Goal: Task Accomplishment & Management: Complete application form

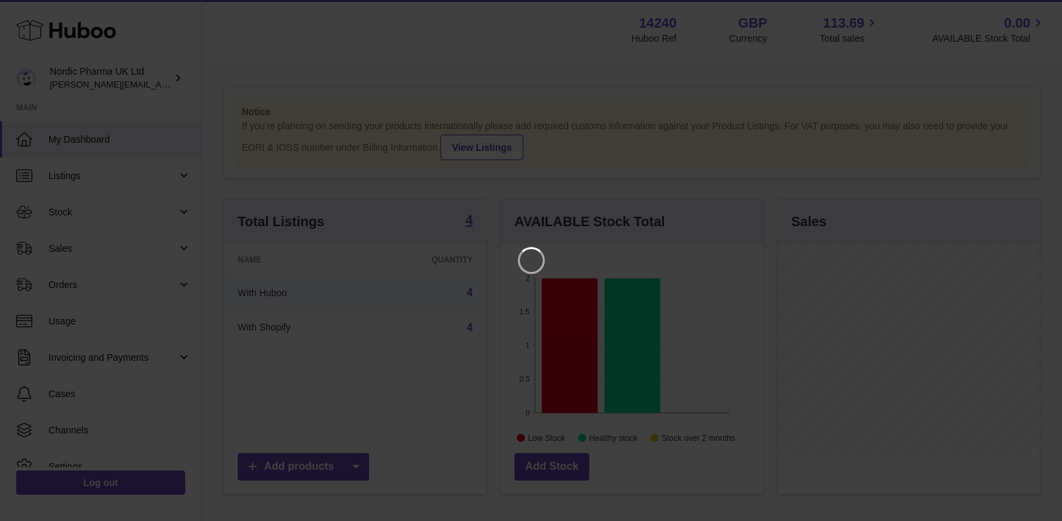
scroll to position [210, 265]
click at [1040, 11] on icon "Close" at bounding box center [1037, 12] width 16 height 16
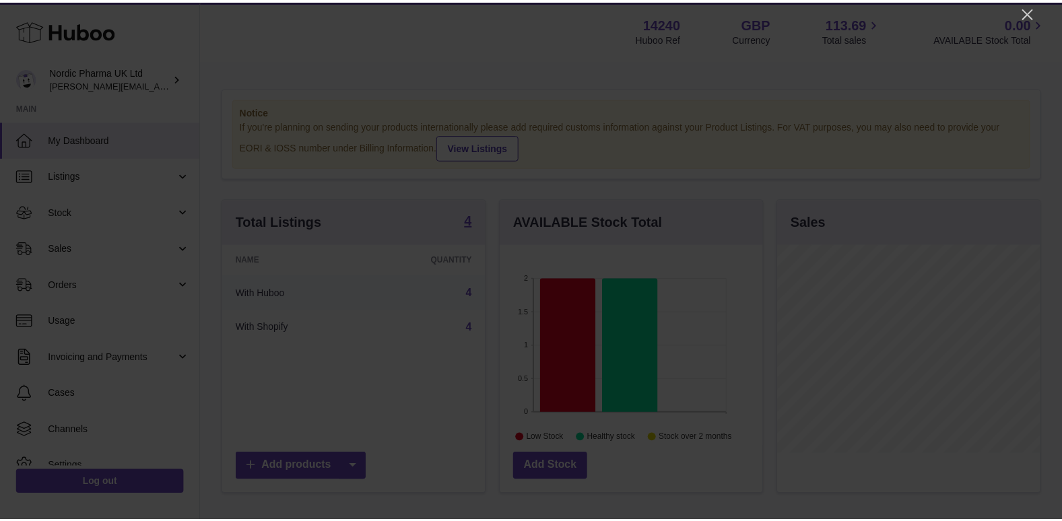
scroll to position [673226, 673174]
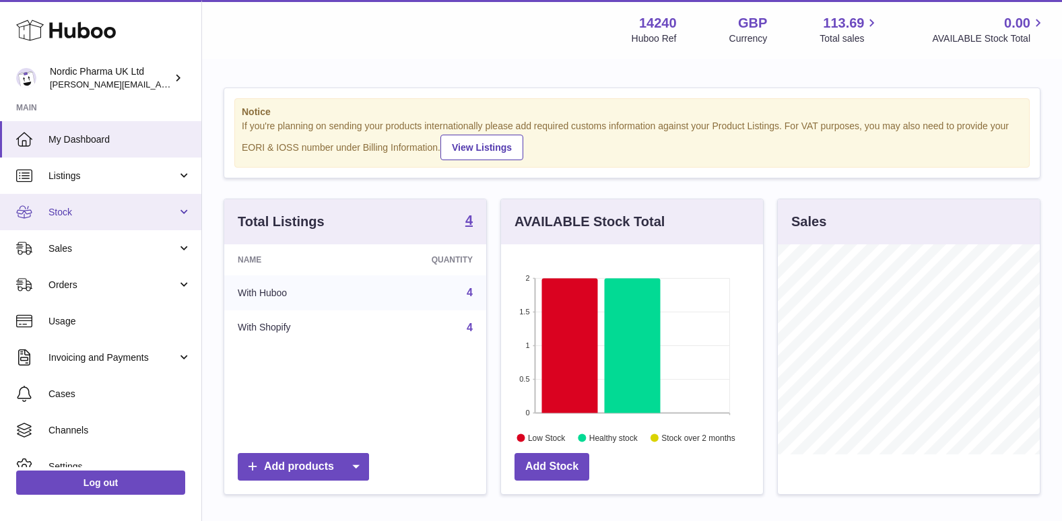
click at [88, 215] on span "Stock" at bounding box center [112, 212] width 129 height 13
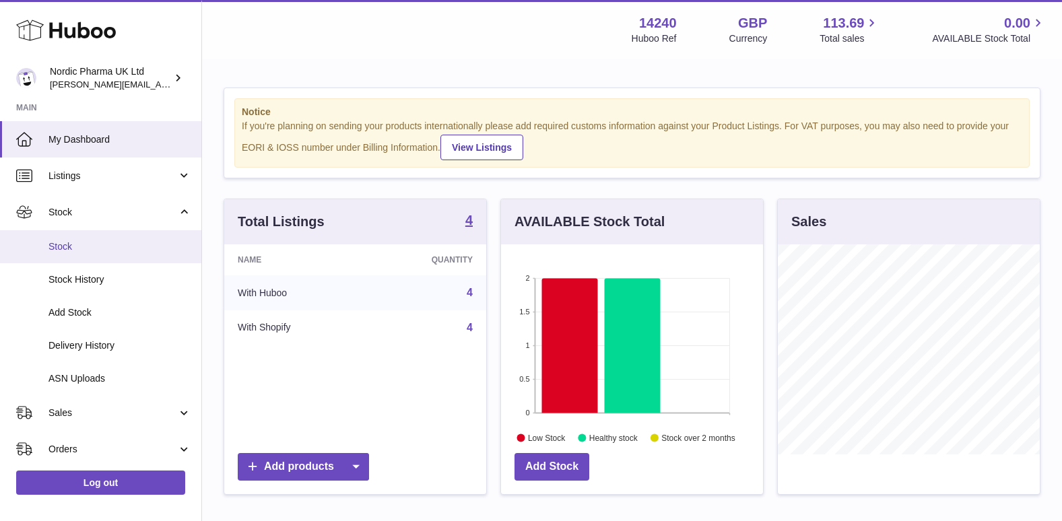
click at [69, 241] on span "Stock" at bounding box center [119, 246] width 143 height 13
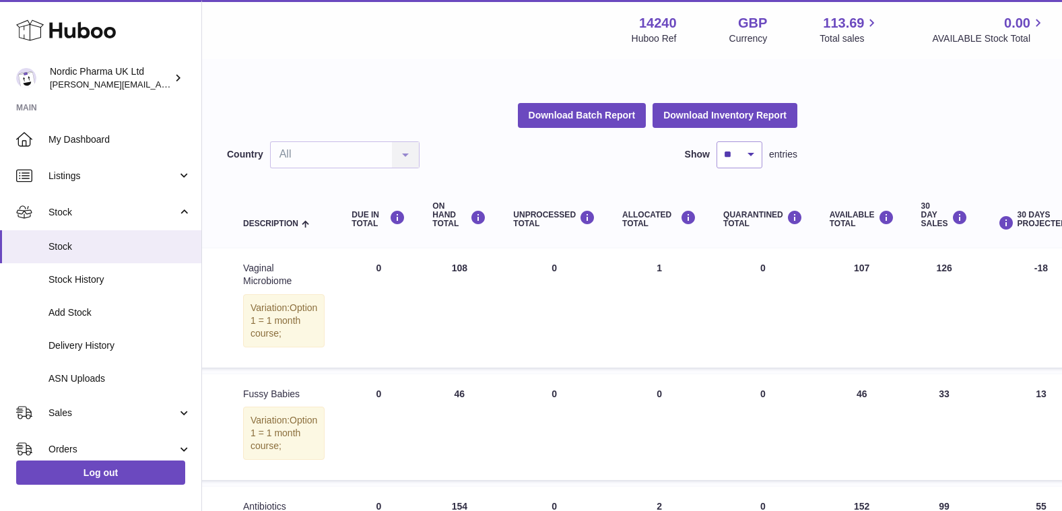
scroll to position [0, 243]
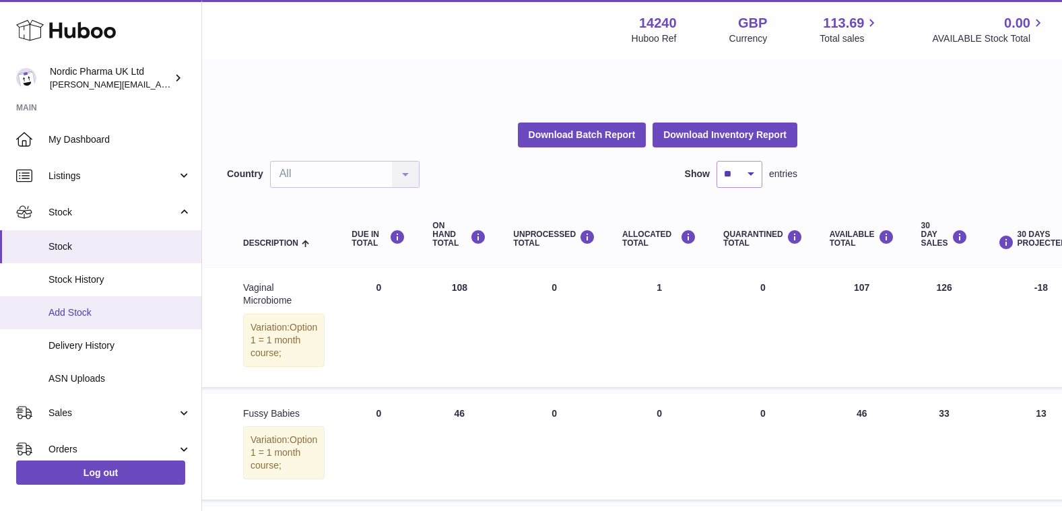
click at [81, 312] on span "Add Stock" at bounding box center [119, 312] width 143 height 13
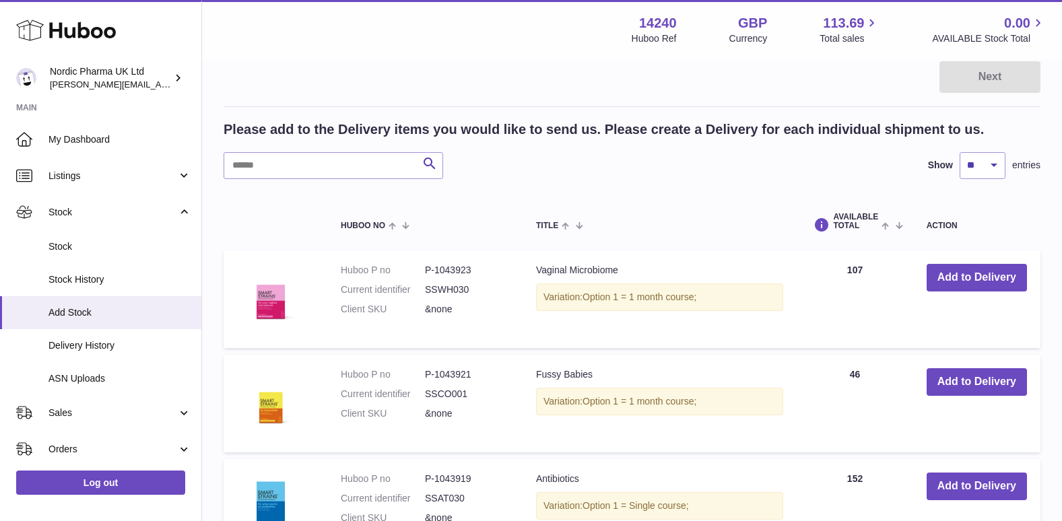
scroll to position [202, 0]
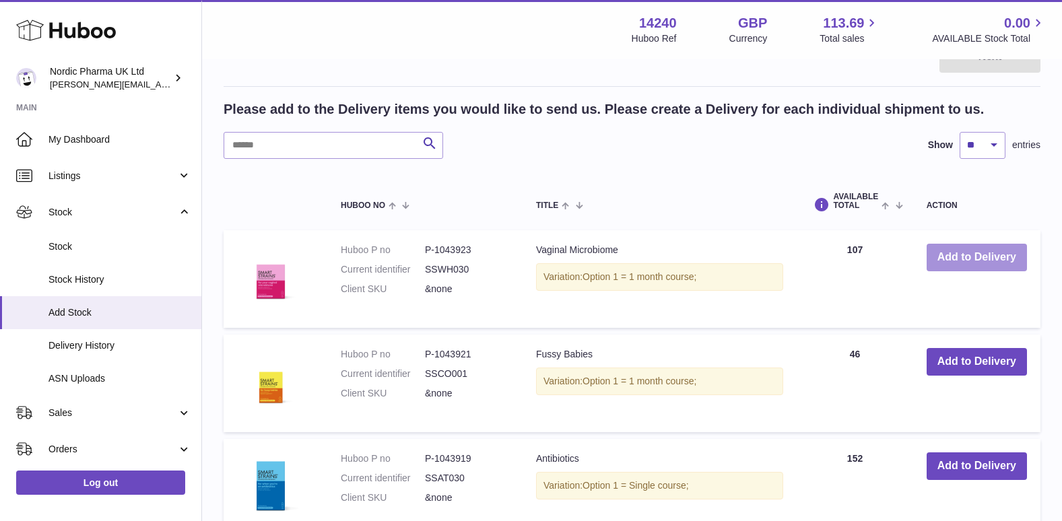
click at [978, 256] on button "Add to Delivery" at bounding box center [977, 258] width 100 height 28
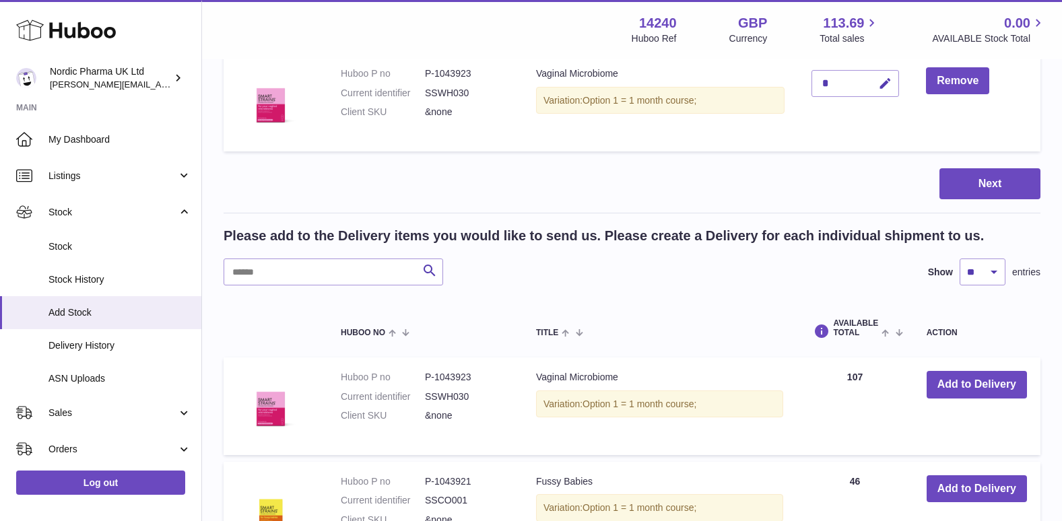
click at [837, 83] on div "*" at bounding box center [855, 83] width 88 height 27
click at [888, 81] on icon "button" at bounding box center [885, 84] width 14 height 14
type input "**"
click at [889, 85] on icon "submit" at bounding box center [886, 83] width 12 height 12
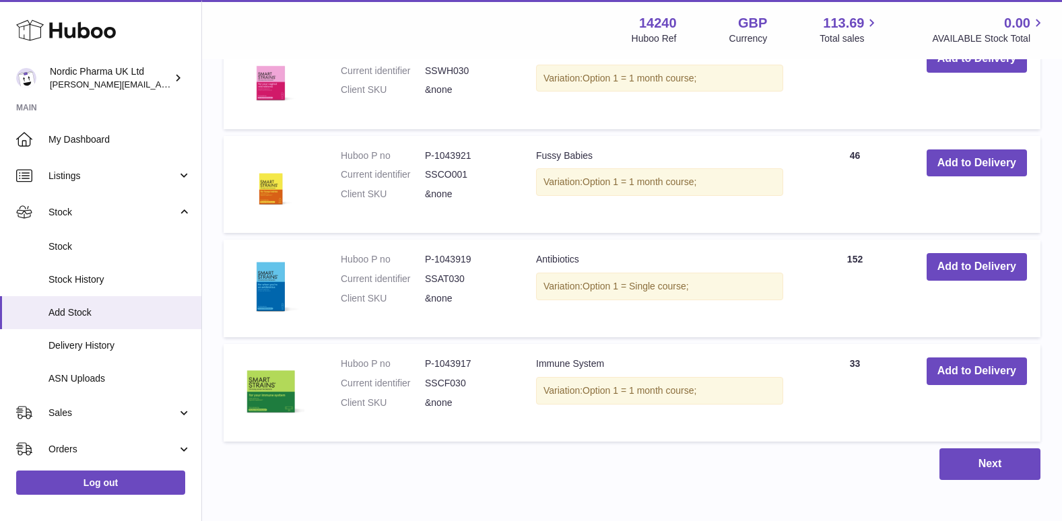
scroll to position [539, 0]
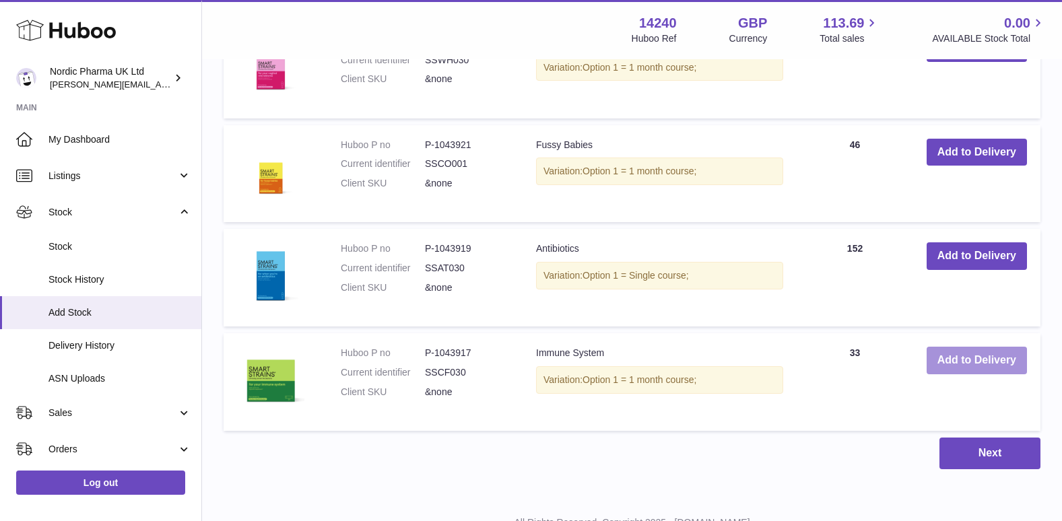
click at [977, 360] on button "Add to Delivery" at bounding box center [977, 361] width 100 height 28
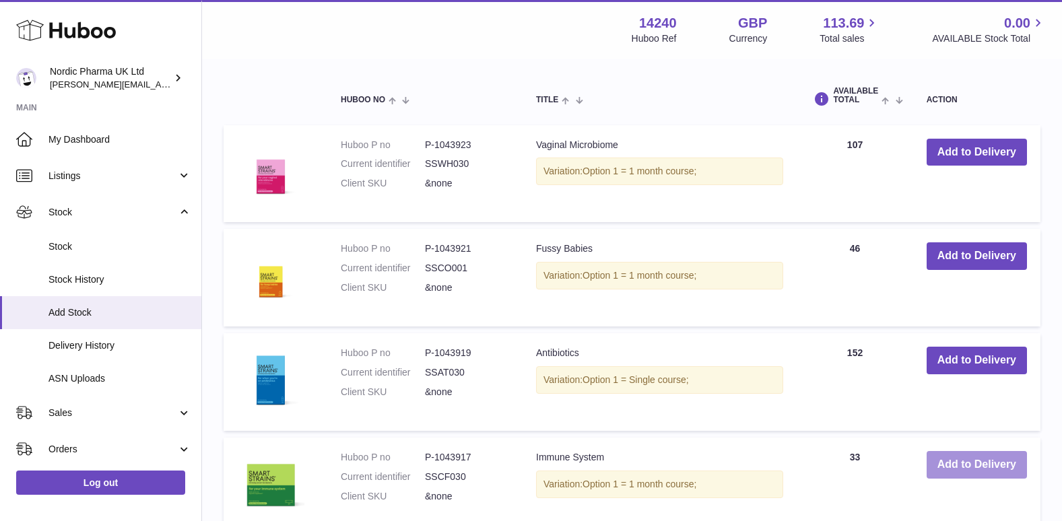
scroll to position [643, 0]
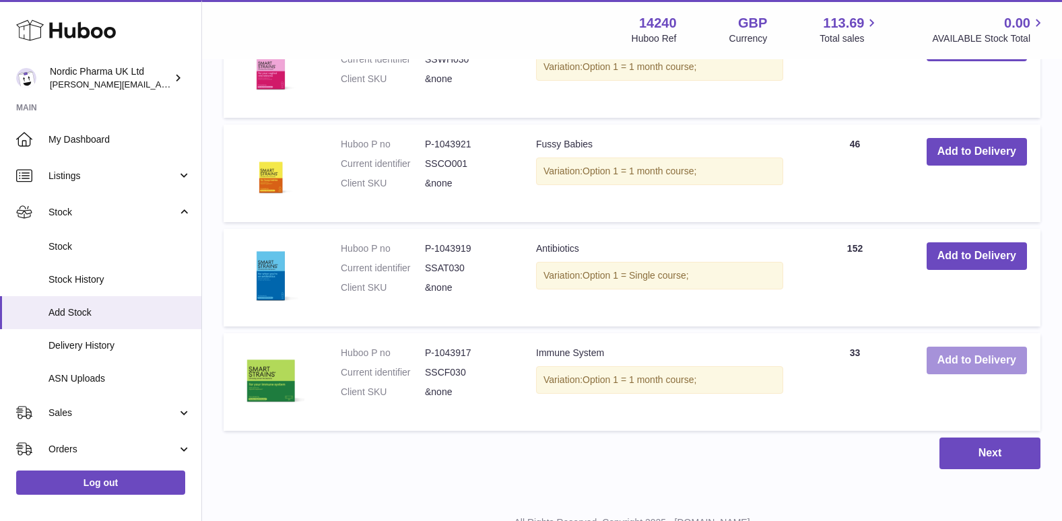
click at [927, 347] on button "Add to Delivery" at bounding box center [977, 361] width 100 height 28
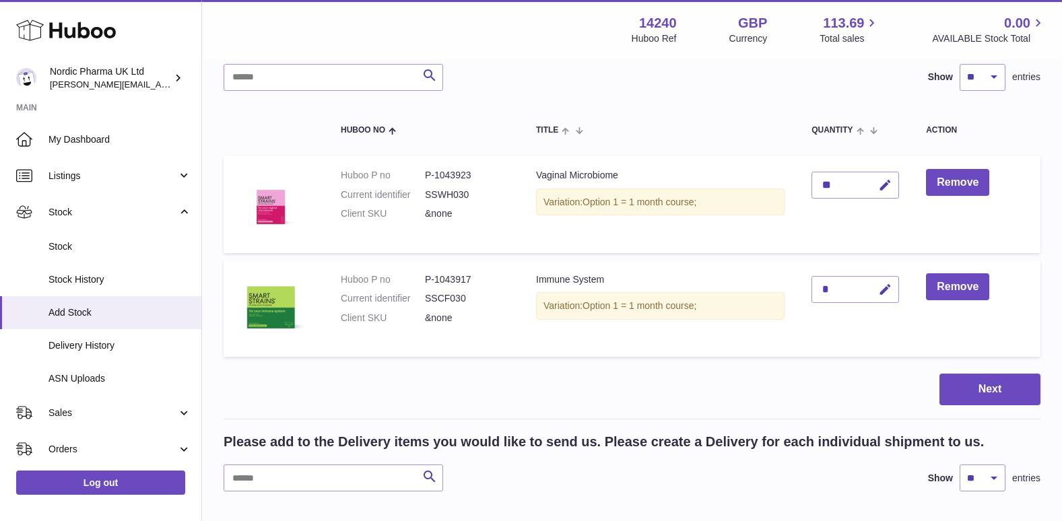
scroll to position [0, 0]
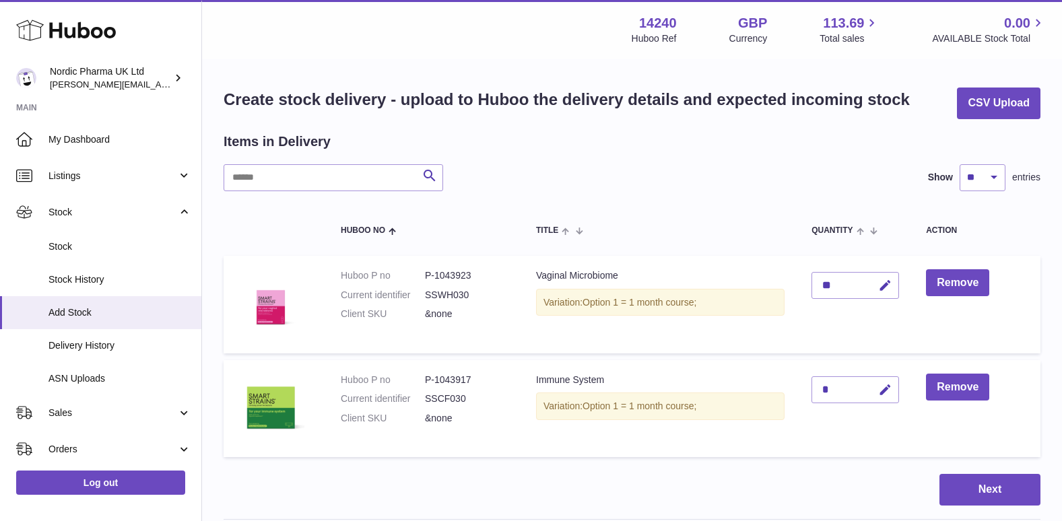
click at [840, 394] on div "*" at bounding box center [855, 389] width 88 height 27
drag, startPoint x: 831, startPoint y: 389, endPoint x: 851, endPoint y: 389, distance: 19.5
click at [835, 389] on div "*" at bounding box center [855, 389] width 88 height 27
click at [890, 389] on icon "button" at bounding box center [885, 390] width 14 height 14
type input "***"
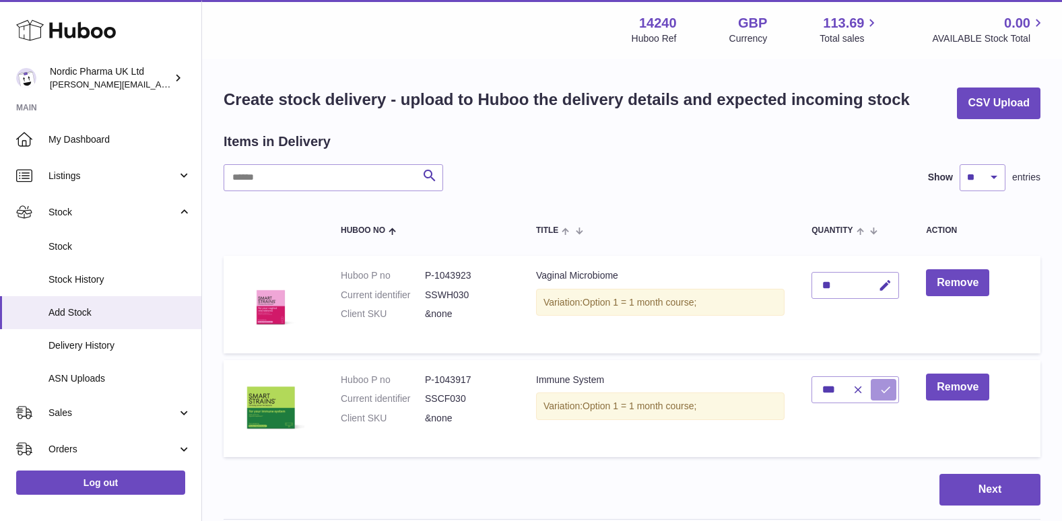
click at [885, 395] on button "submit" at bounding box center [884, 390] width 26 height 22
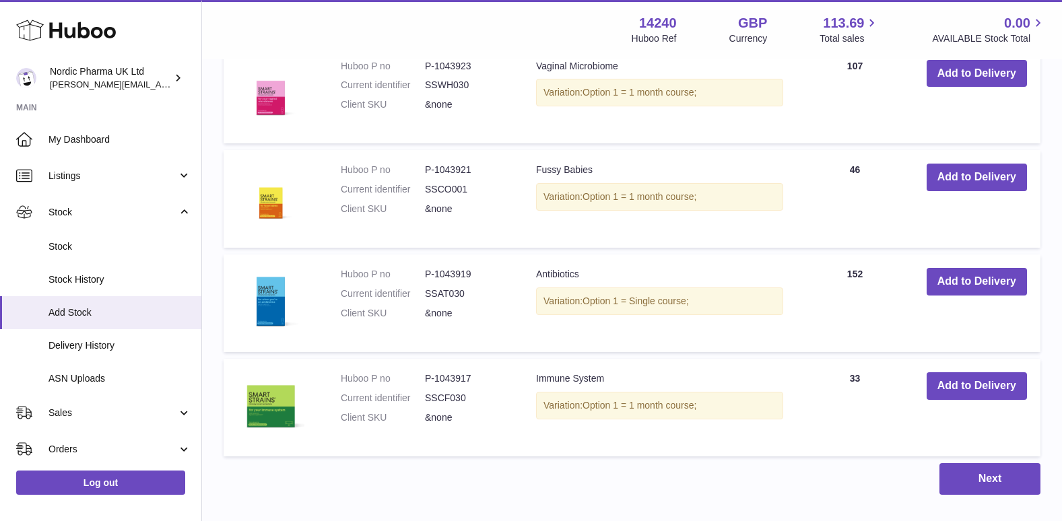
scroll to position [673, 0]
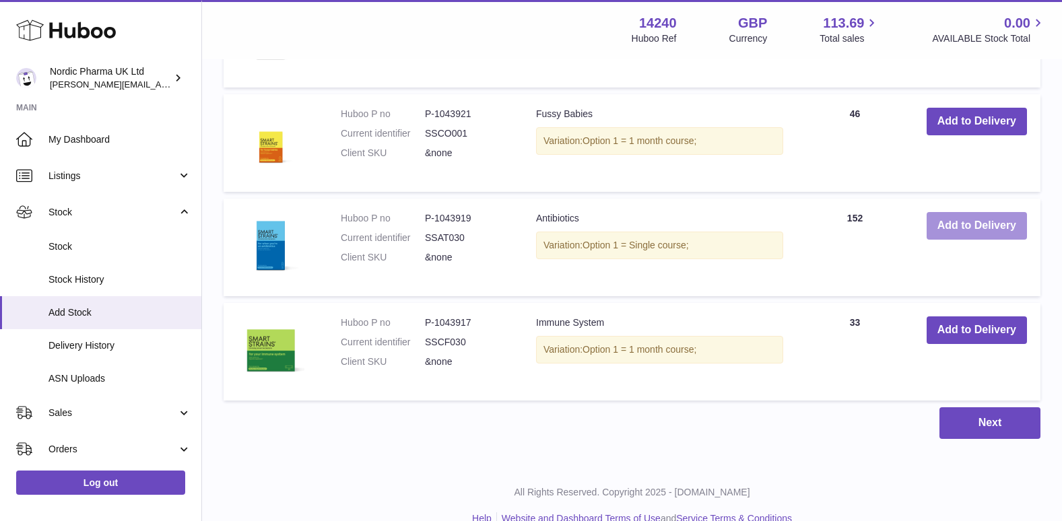
click at [977, 217] on button "Add to Delivery" at bounding box center [977, 226] width 100 height 28
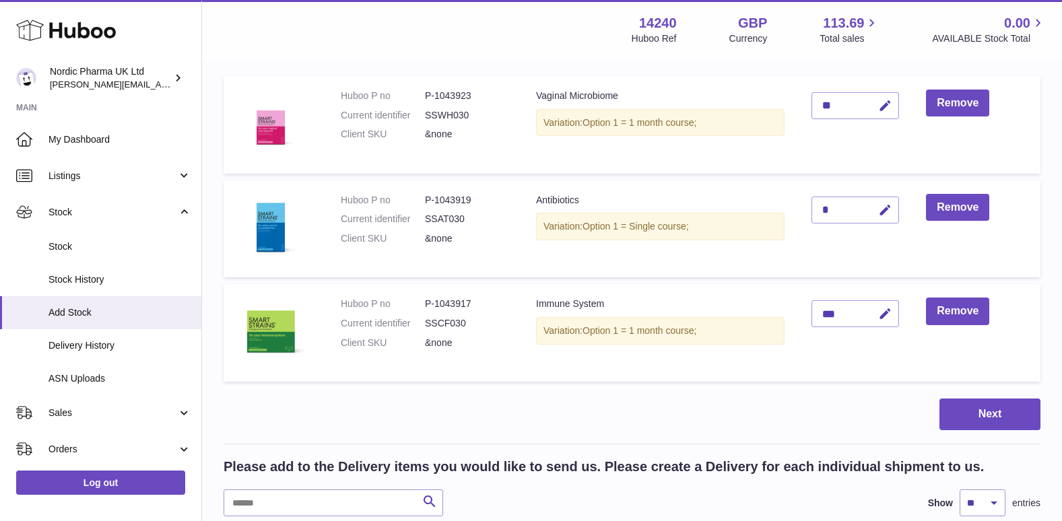
scroll to position [104, 0]
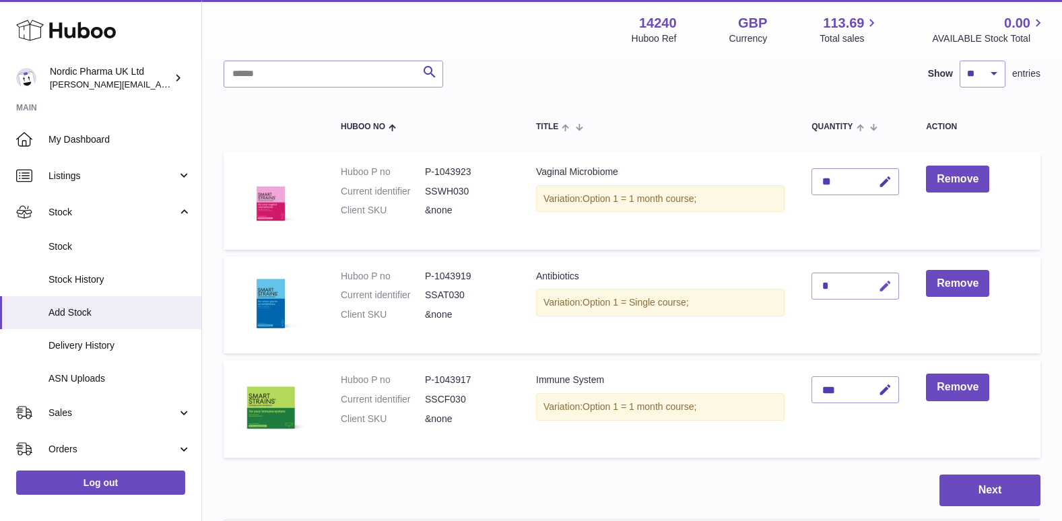
click at [887, 286] on icon "button" at bounding box center [885, 286] width 14 height 14
click at [838, 287] on input "**" at bounding box center [855, 286] width 88 height 27
type input "**"
click at [881, 319] on icon "submit" at bounding box center [886, 318] width 12 height 12
click at [830, 313] on input "**" at bounding box center [855, 318] width 88 height 27
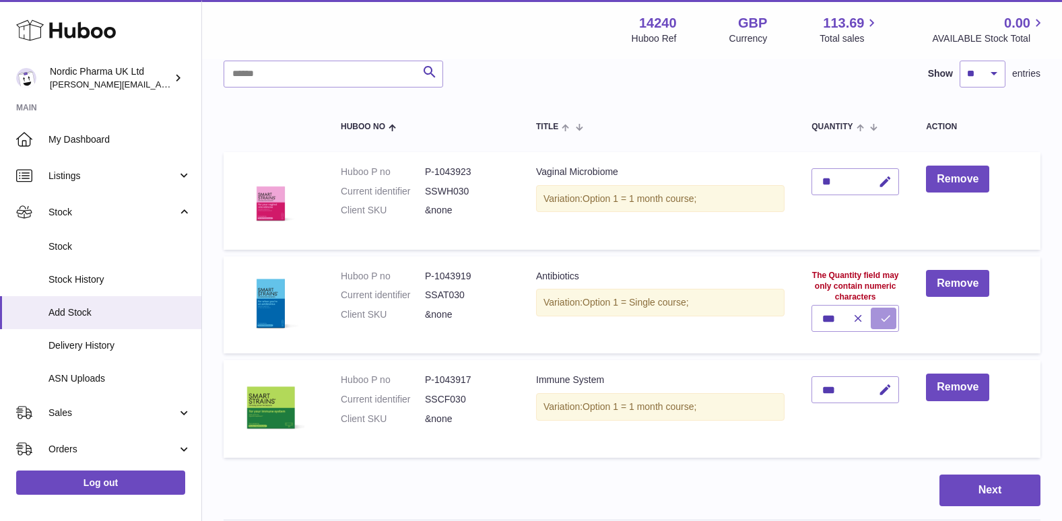
click at [884, 317] on icon "submit" at bounding box center [886, 318] width 12 height 12
click at [883, 317] on icon "submit" at bounding box center [886, 318] width 12 height 12
click at [840, 318] on input "**" at bounding box center [855, 318] width 88 height 27
type input "**"
click at [890, 279] on button "submit" at bounding box center [884, 286] width 26 height 22
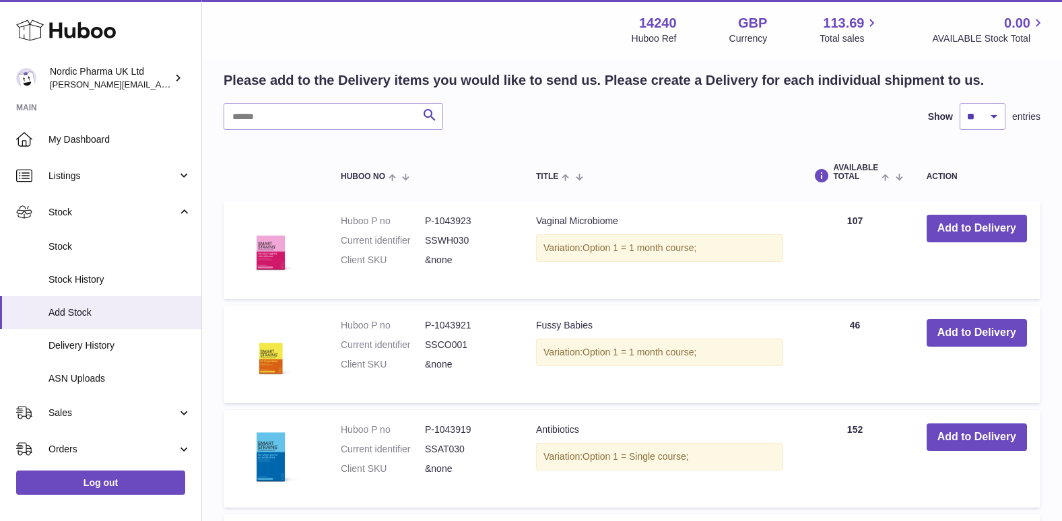
scroll to position [575, 0]
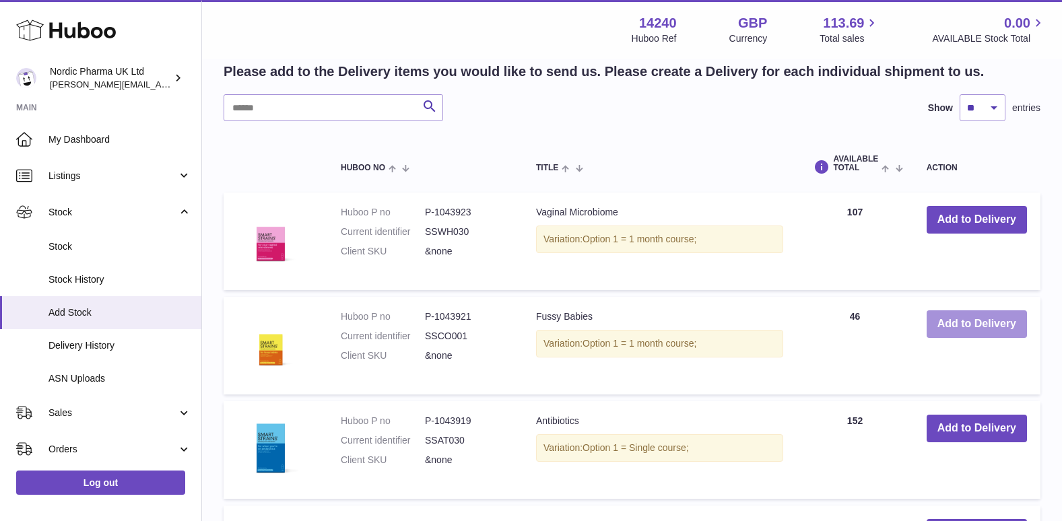
click at [974, 323] on button "Add to Delivery" at bounding box center [977, 324] width 100 height 28
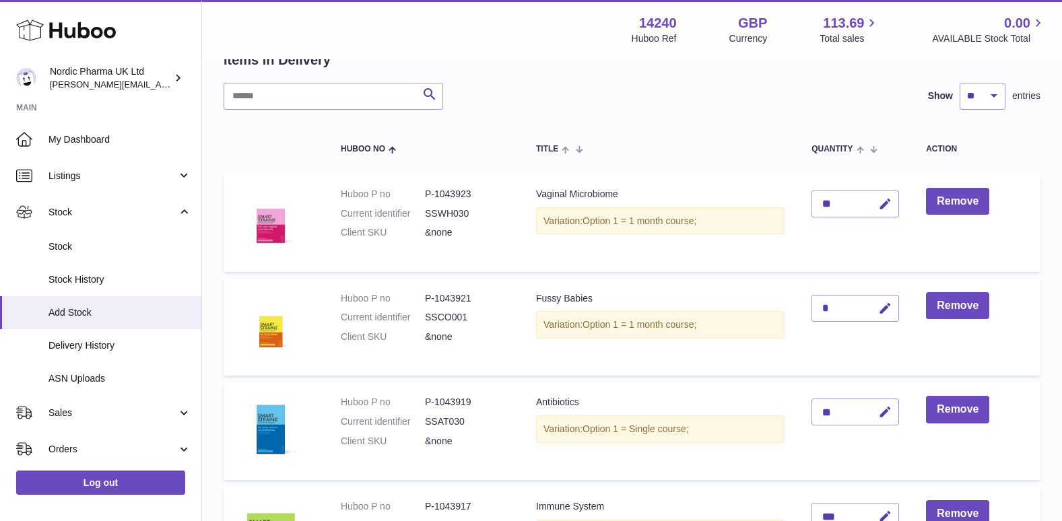
scroll to position [73, 0]
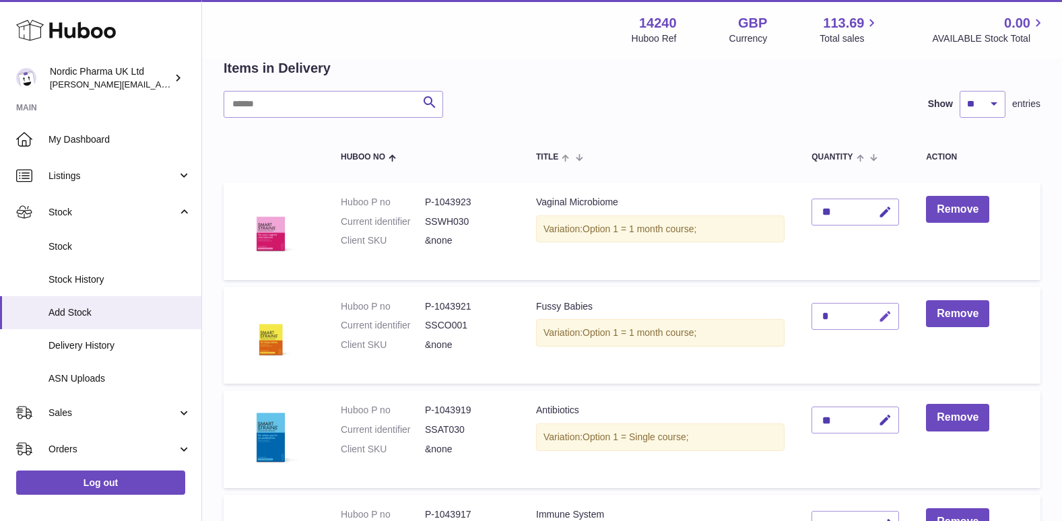
click at [884, 316] on icon "button" at bounding box center [885, 317] width 14 height 14
type input "**"
click at [884, 316] on icon "submit" at bounding box center [886, 316] width 12 height 12
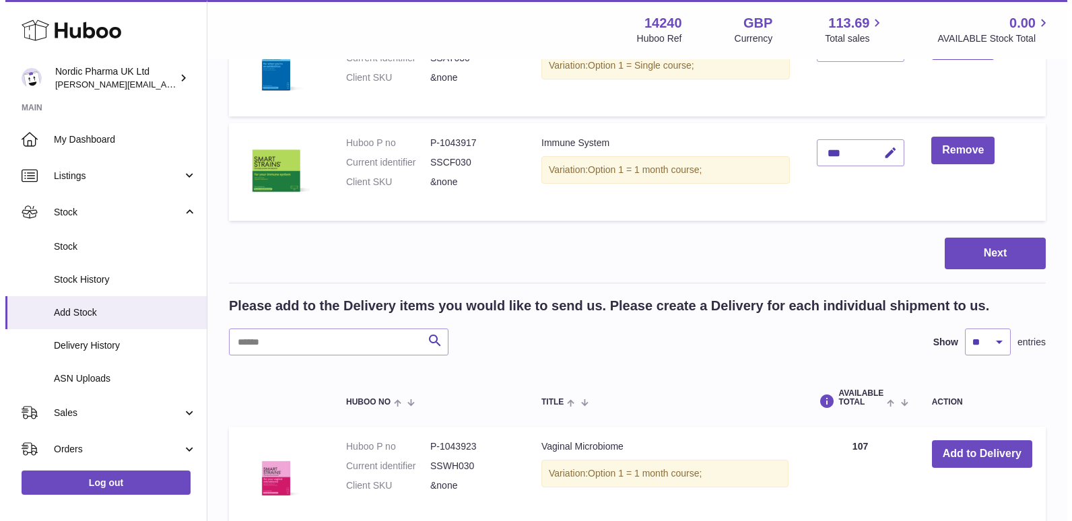
scroll to position [477, 0]
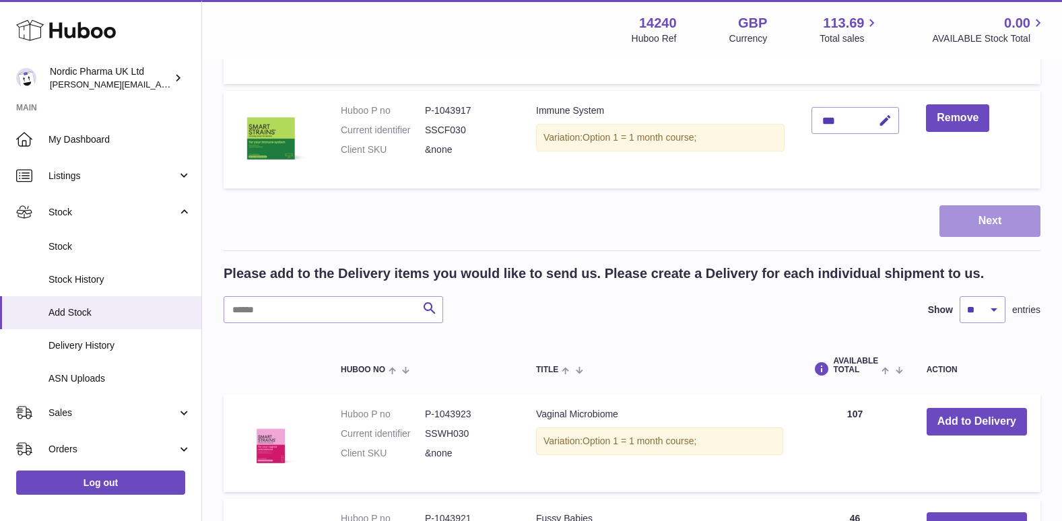
click at [992, 216] on button "Next" at bounding box center [989, 221] width 101 height 32
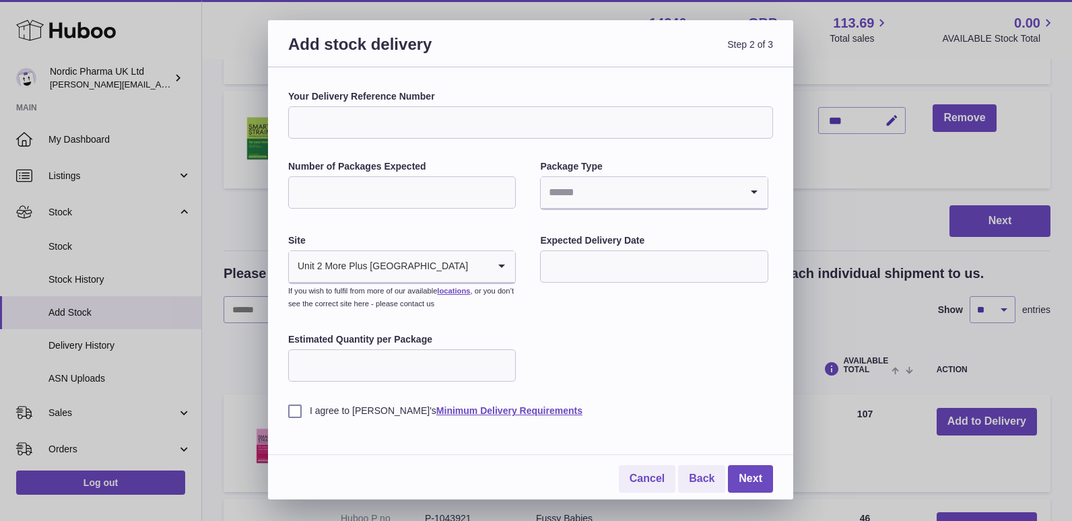
click at [350, 185] on input "Number of Packages Expected" at bounding box center [402, 192] width 228 height 32
type input "*"
click at [751, 187] on icon "Search for option" at bounding box center [754, 192] width 27 height 31
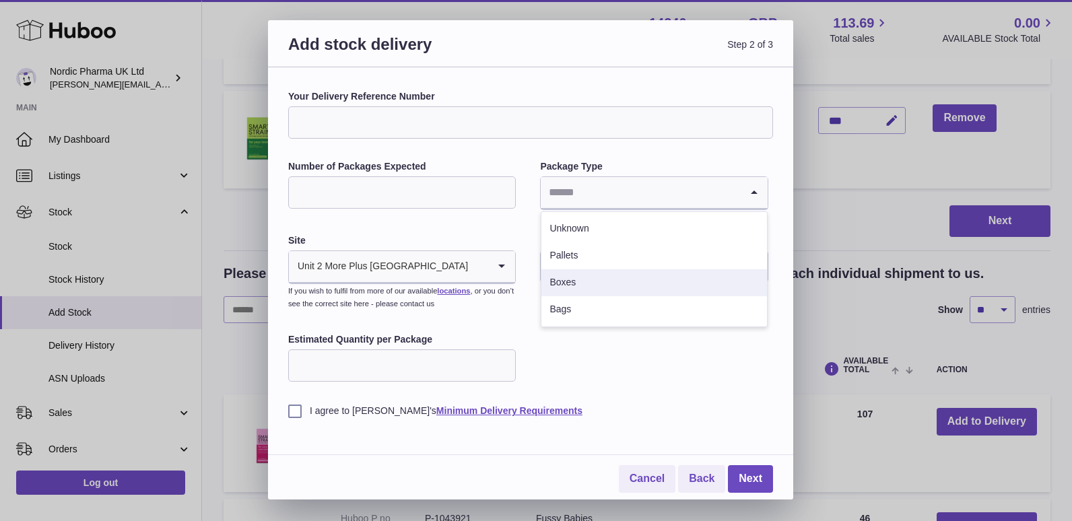
click at [583, 277] on li "Boxes" at bounding box center [653, 282] width 225 height 27
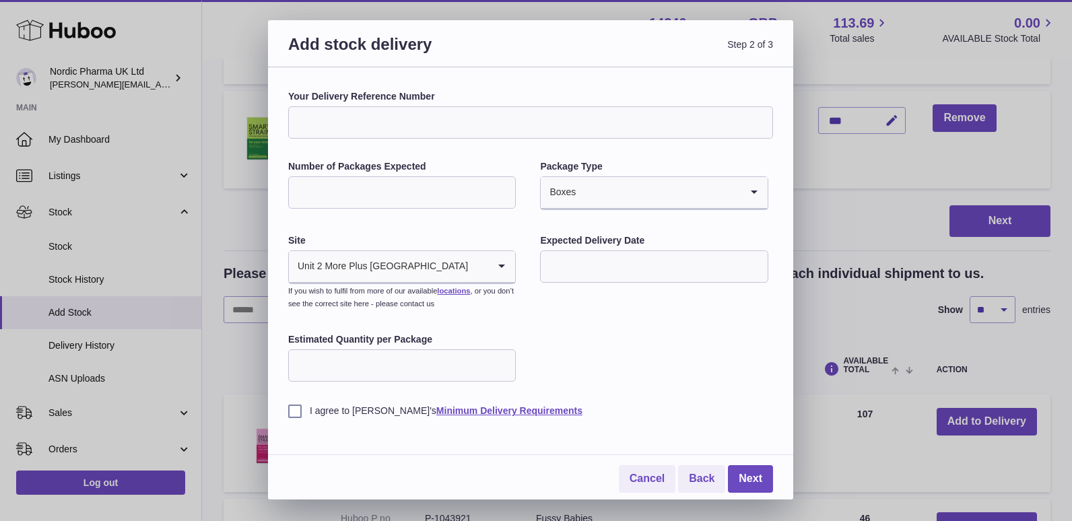
click at [445, 363] on input "Estimated Quantity per Package" at bounding box center [402, 366] width 228 height 32
type input "*"
click at [287, 413] on div "Your Delivery Reference Number Number of Packages Expected * Package Type Boxes…" at bounding box center [530, 283] width 525 height 432
click at [296, 411] on label "I agree to [PERSON_NAME]'s Minimum Delivery Requirements" at bounding box center [530, 411] width 485 height 13
click at [627, 265] on input "text" at bounding box center [654, 267] width 228 height 32
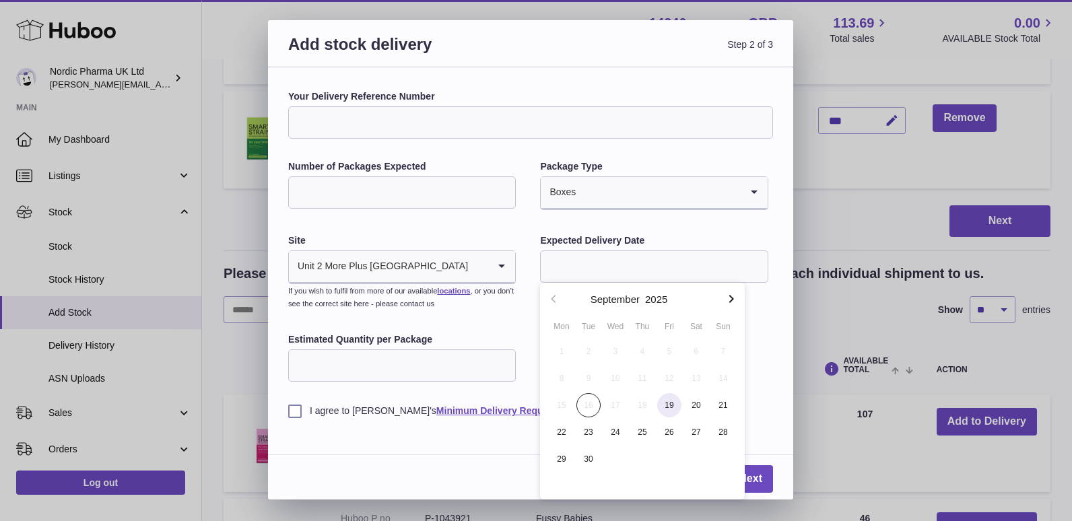
click at [671, 400] on span "19" at bounding box center [669, 405] width 24 height 24
type input "**********"
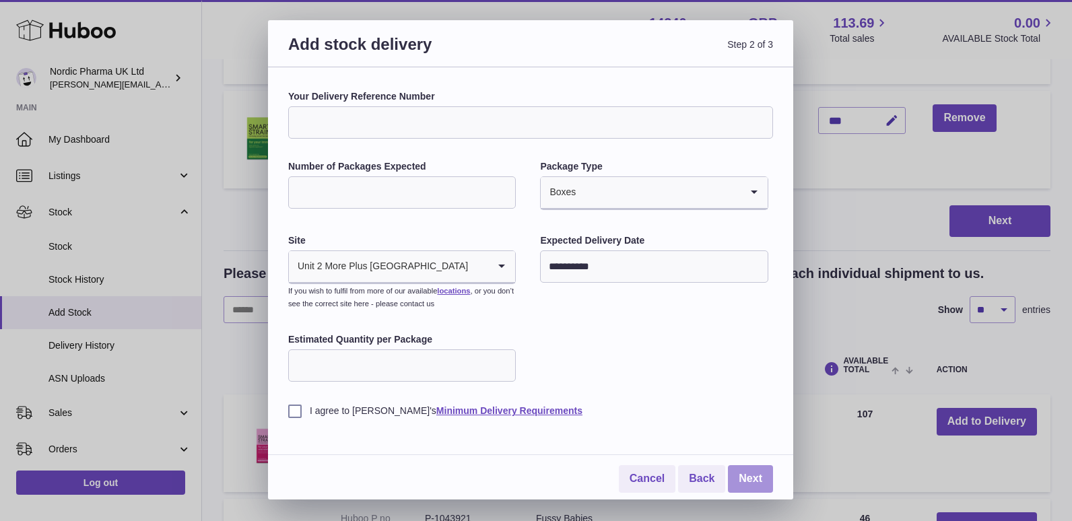
click at [752, 478] on link "Next" at bounding box center [750, 479] width 45 height 28
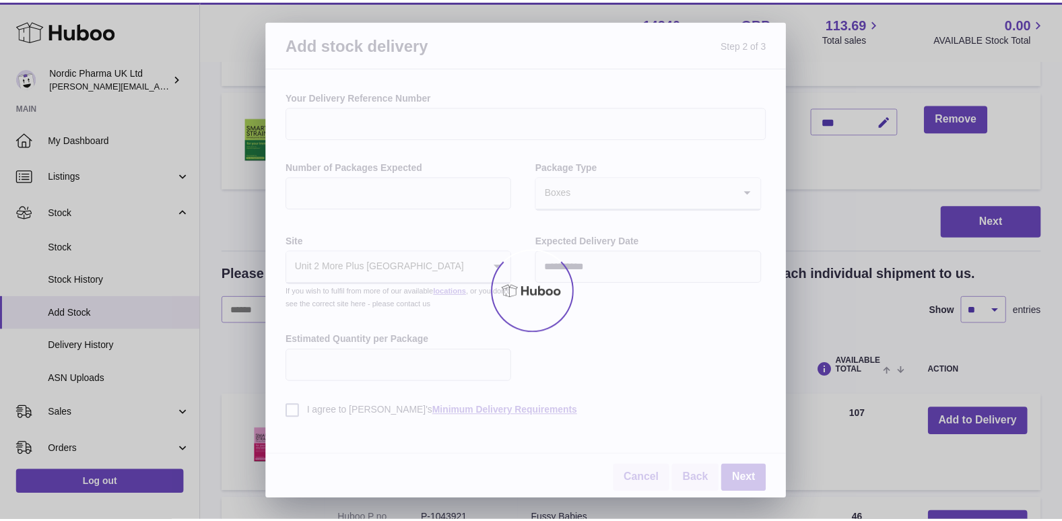
scroll to position [433, 0]
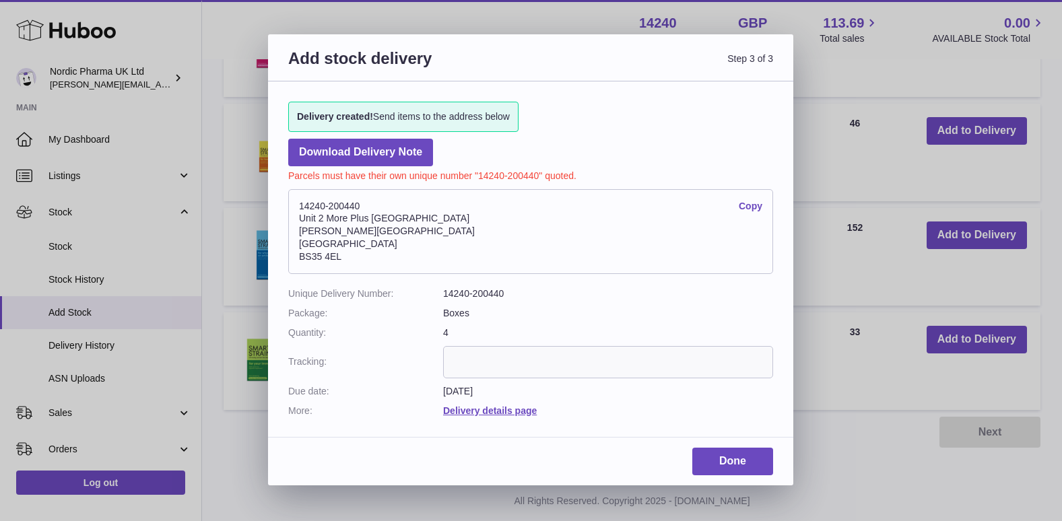
drag, startPoint x: 300, startPoint y: 207, endPoint x: 403, endPoint y: 256, distance: 114.8
click at [403, 256] on address "14240-200440 Copy [STREET_ADDRESS][PERSON_NAME]" at bounding box center [530, 231] width 485 height 85
drag, startPoint x: 403, startPoint y: 256, endPoint x: 334, endPoint y: 233, distance: 73.0
copy address "14240-200440 Copy Unit 2 [GEOGRAPHIC_DATA][PERSON_NAME][STREET_ADDRESS]"
click at [723, 455] on link "Done" at bounding box center [732, 462] width 81 height 28
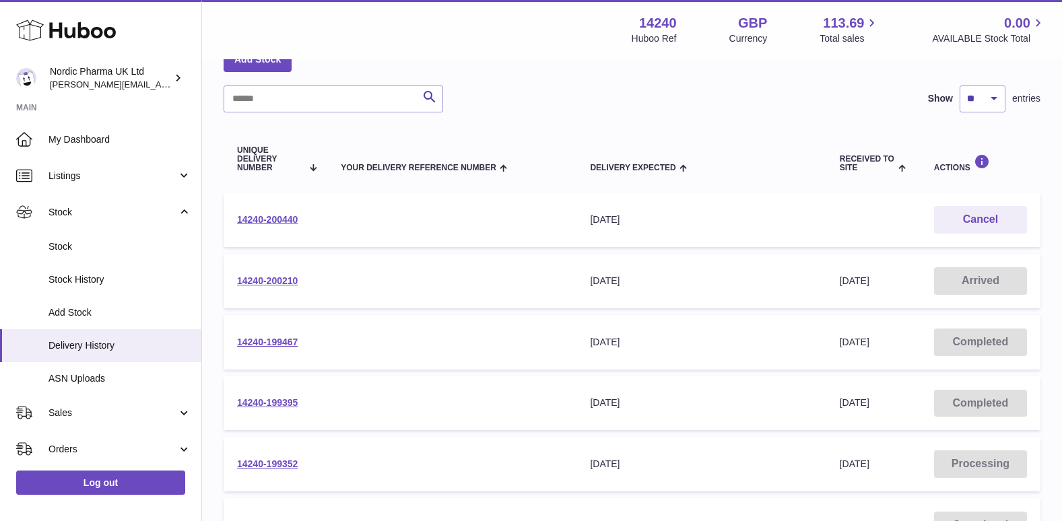
scroll to position [67, 0]
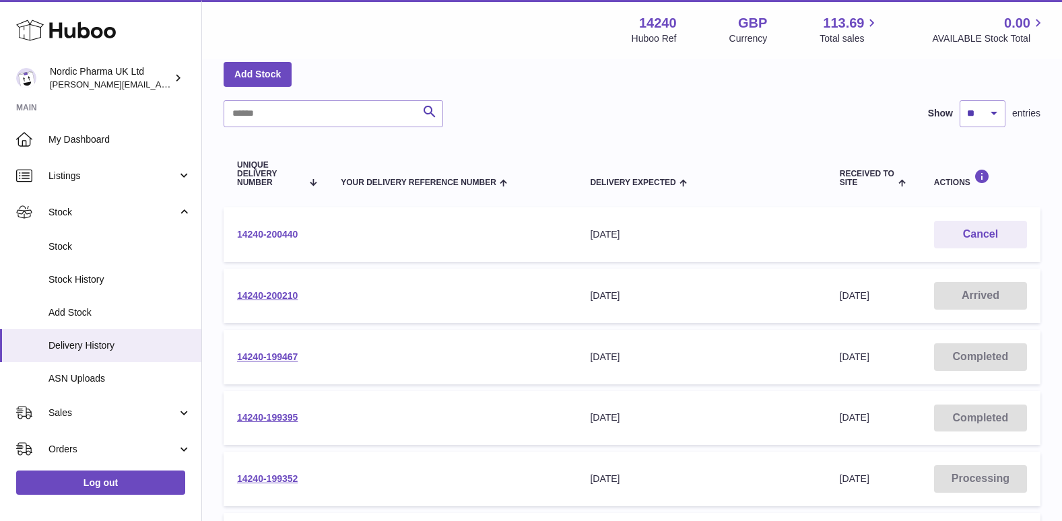
click at [273, 230] on link "14240-200440" at bounding box center [267, 234] width 61 height 11
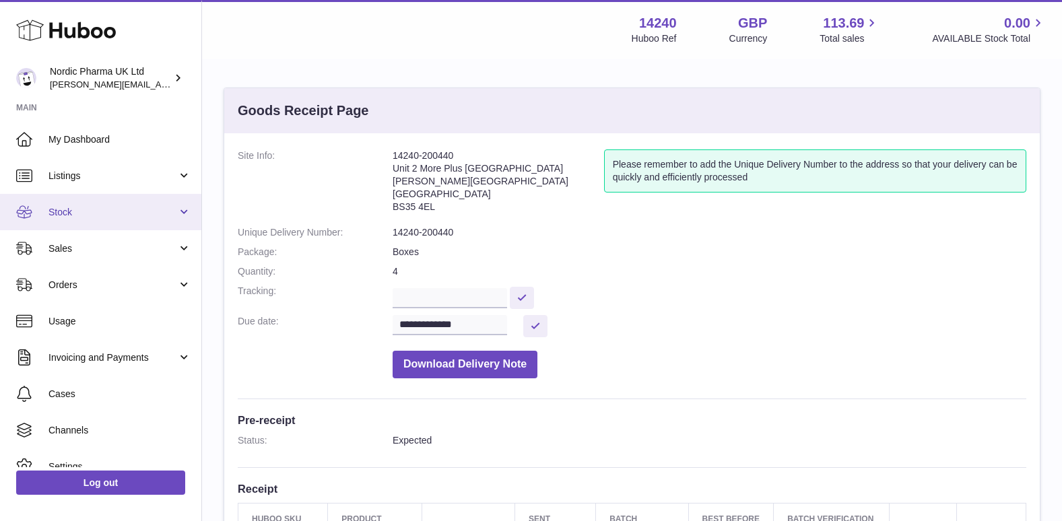
click at [81, 213] on span "Stock" at bounding box center [112, 212] width 129 height 13
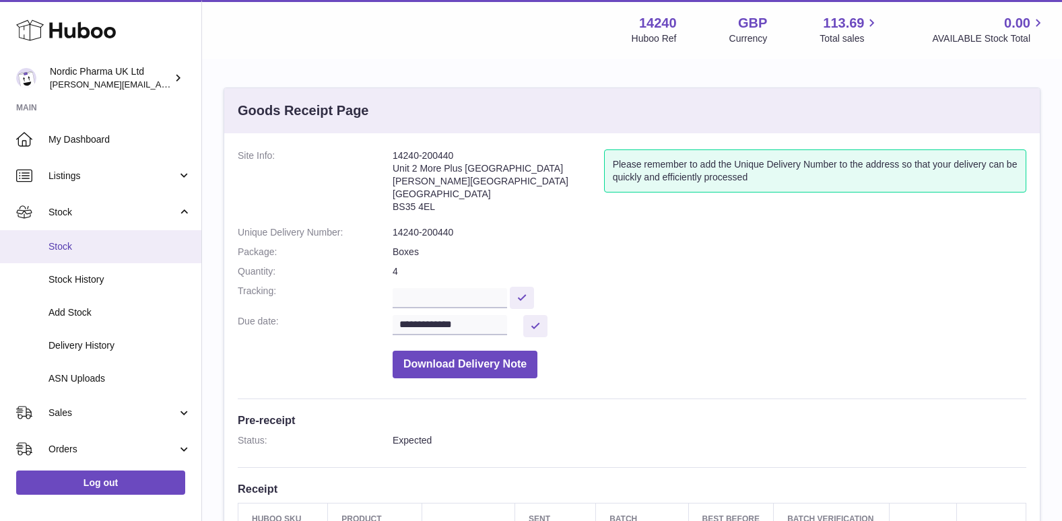
click at [62, 252] on span "Stock" at bounding box center [119, 246] width 143 height 13
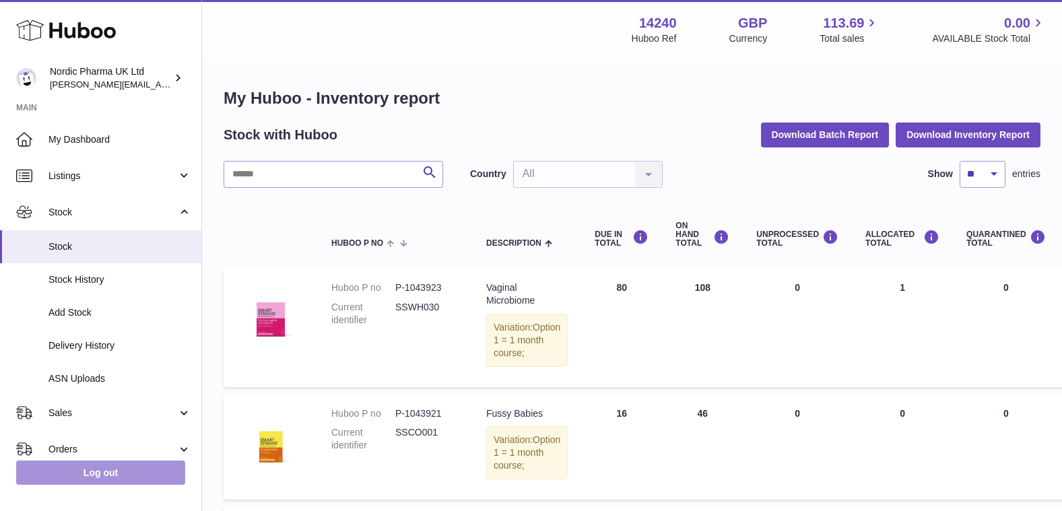
click at [61, 484] on link "Log out" at bounding box center [100, 473] width 169 height 24
